Goal: Navigation & Orientation: Understand site structure

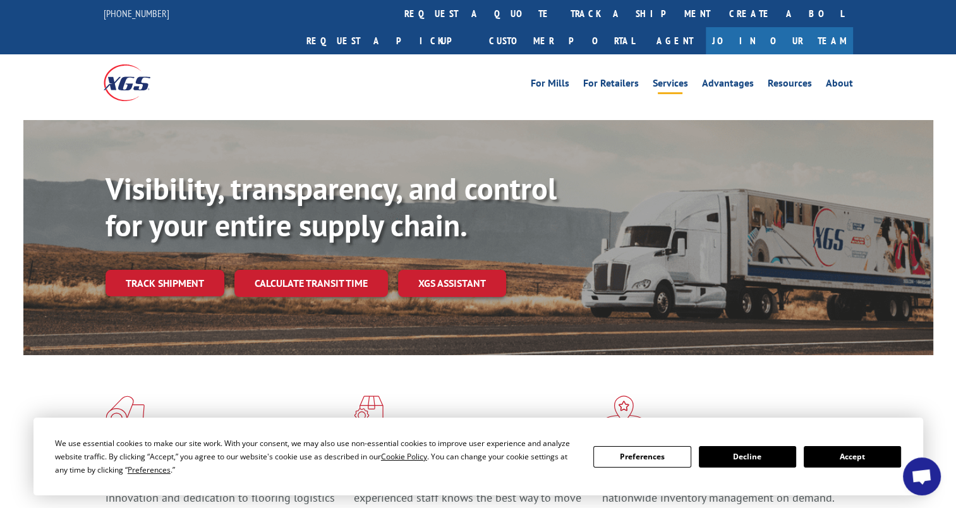
click at [676, 78] on link "Services" at bounding box center [669, 85] width 35 height 14
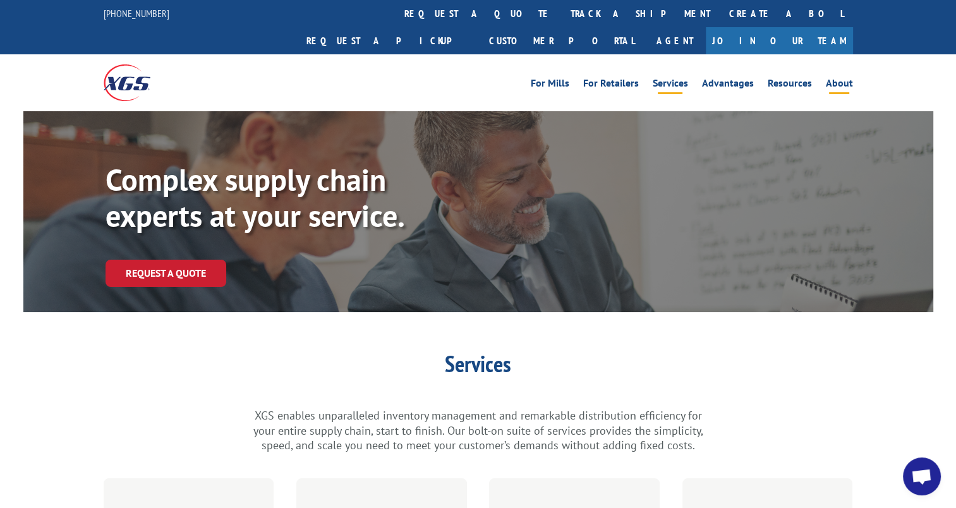
click at [851, 78] on link "About" at bounding box center [838, 85] width 27 height 14
